Goal: Task Accomplishment & Management: Manage account settings

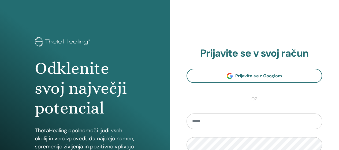
click at [213, 122] on input "email" at bounding box center [255, 121] width 136 height 16
type input "**********"
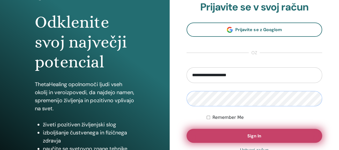
scroll to position [54, 0]
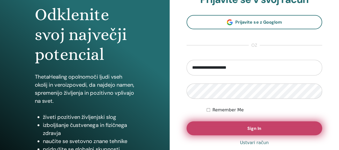
click at [252, 131] on span "Sign In" at bounding box center [254, 128] width 14 height 6
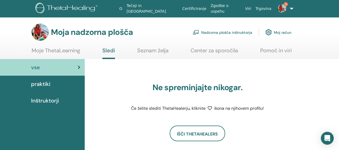
click at [240, 32] on font "Nadzorna plošča inštruktorja" at bounding box center [226, 32] width 51 height 5
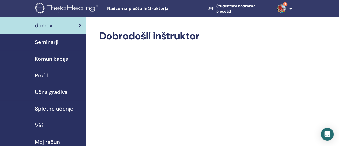
click at [50, 43] on font "Seminarji" at bounding box center [47, 42] width 24 height 7
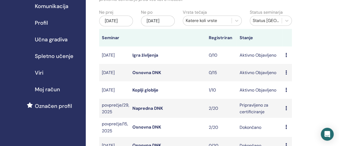
scroll to position [54, 0]
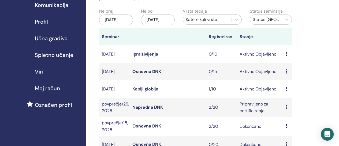
click at [152, 92] on font "Koplji globlje" at bounding box center [145, 89] width 26 height 6
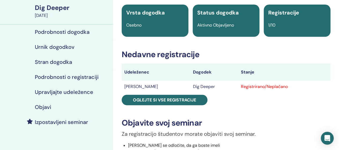
scroll to position [54, 0]
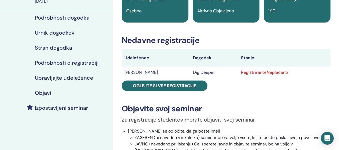
click at [74, 80] on h4 "Upravljajte udeležence" at bounding box center [64, 77] width 58 height 6
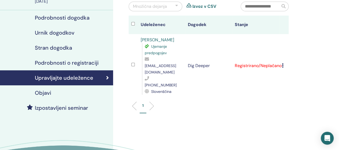
click at [249, 59] on td "Registrirano/Neplačano" at bounding box center [255, 65] width 47 height 63
click at [282, 63] on icon at bounding box center [283, 65] width 2 height 4
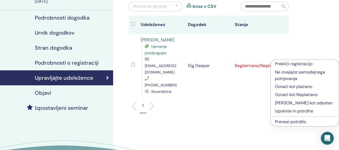
click at [291, 112] on p "Izpolnite in potrdite" at bounding box center [304, 111] width 59 height 6
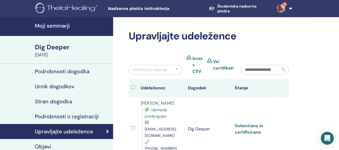
click at [252, 125] on link "Dokončano in certificirano" at bounding box center [249, 129] width 28 height 12
click at [285, 8] on span "3" at bounding box center [280, 8] width 13 height 4
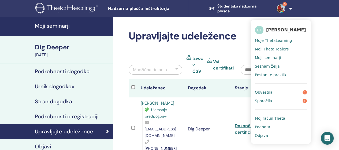
click at [267, 93] on span "Obvestila" at bounding box center [264, 92] width 18 height 5
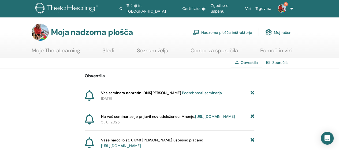
click at [195, 119] on font "https://member.thetahealing.com/instructor/seminar/376197/attendees" at bounding box center [215, 116] width 40 height 5
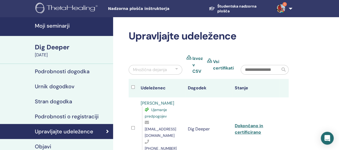
click at [290, 7] on link "1" at bounding box center [283, 8] width 22 height 17
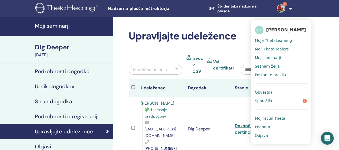
click at [264, 135] on span "Odjava" at bounding box center [261, 135] width 13 height 5
